Goal: Task Accomplishment & Management: Use online tool/utility

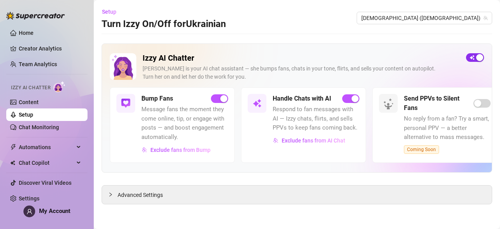
click at [405, 58] on span "button" at bounding box center [475, 57] width 18 height 9
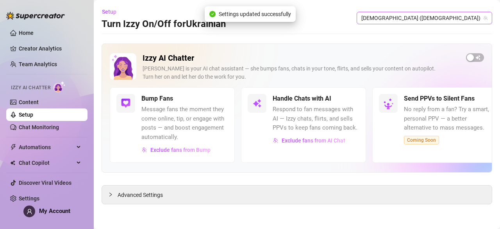
click at [405, 21] on span "[DEMOGRAPHIC_DATA] ([DEMOGRAPHIC_DATA])" at bounding box center [425, 18] width 126 height 12
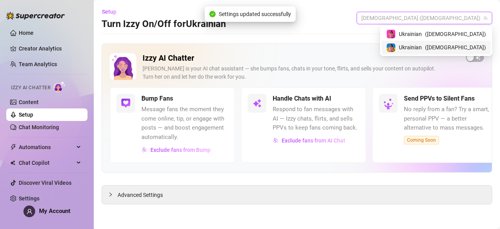
click at [405, 46] on span "( ukrainianmodelfree )" at bounding box center [455, 47] width 61 height 9
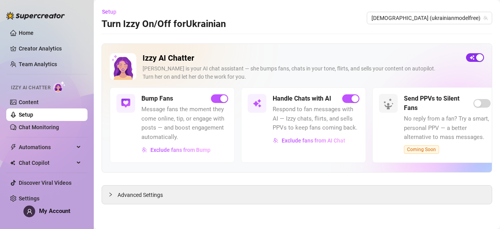
click at [405, 54] on div "button" at bounding box center [479, 57] width 7 height 7
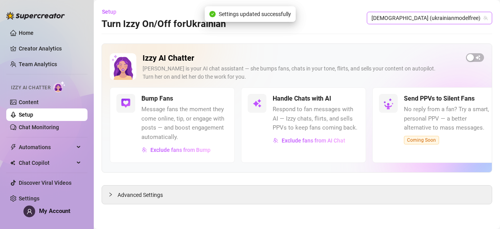
click at [405, 19] on span "[DEMOGRAPHIC_DATA] (ukrainianmodelfree)" at bounding box center [430, 18] width 116 height 12
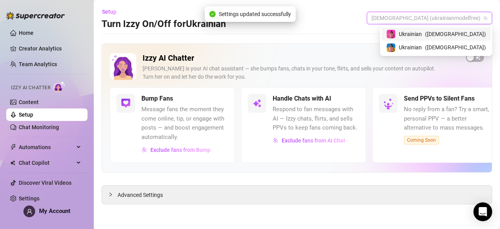
click at [405, 32] on span "( [DEMOGRAPHIC_DATA] )" at bounding box center [455, 34] width 61 height 9
